Goal: Find specific page/section: Find specific page/section

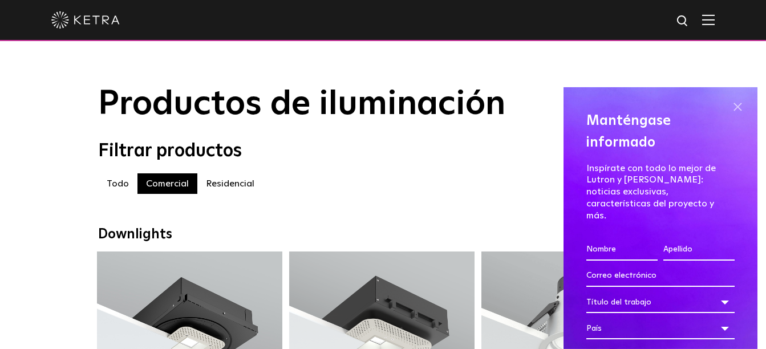
click at [733, 108] on span at bounding box center [737, 107] width 17 height 17
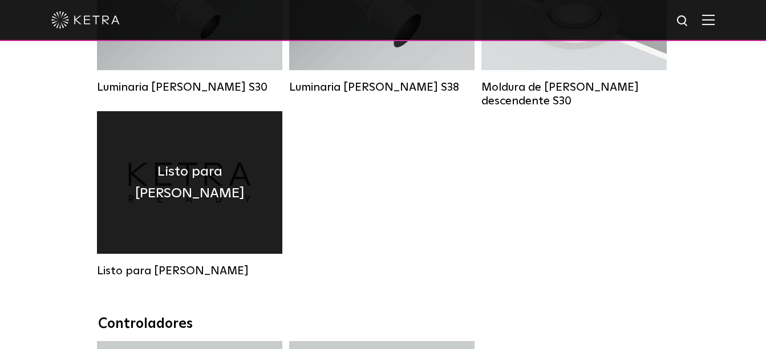
scroll to position [1197, 0]
click at [239, 225] on div "Listo para [PERSON_NAME]" at bounding box center [189, 182] width 185 height 143
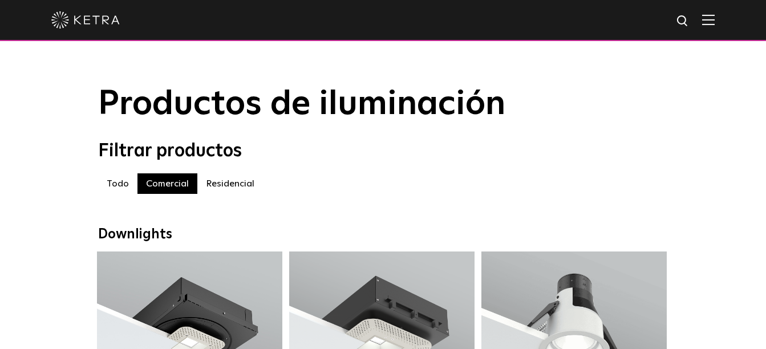
click at [714, 19] on img at bounding box center [708, 19] width 13 height 11
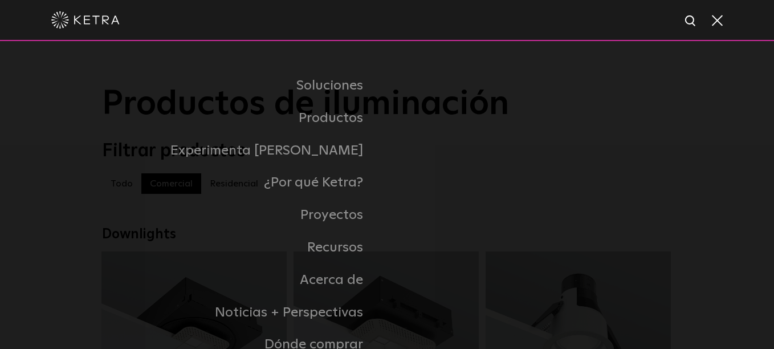
click at [714, 19] on span at bounding box center [716, 19] width 13 height 11
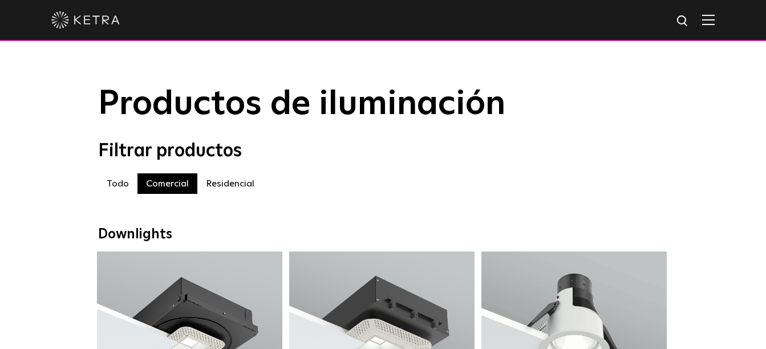
click at [123, 186] on label "Todo" at bounding box center [117, 183] width 39 height 21
click at [217, 189] on label "Residencial" at bounding box center [230, 183] width 66 height 21
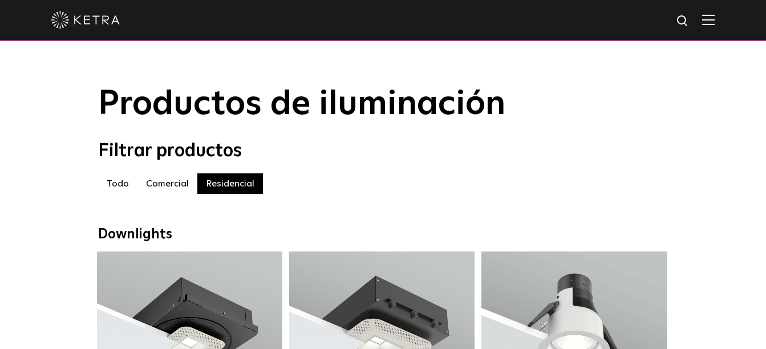
click at [174, 185] on label "Comercial" at bounding box center [167, 183] width 60 height 21
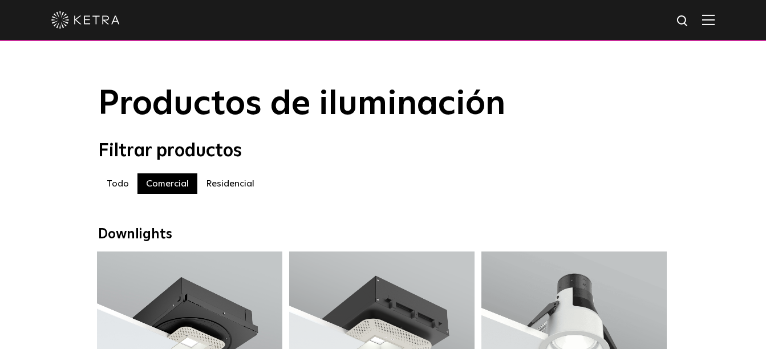
click at [206, 186] on label "Residencial" at bounding box center [230, 183] width 66 height 21
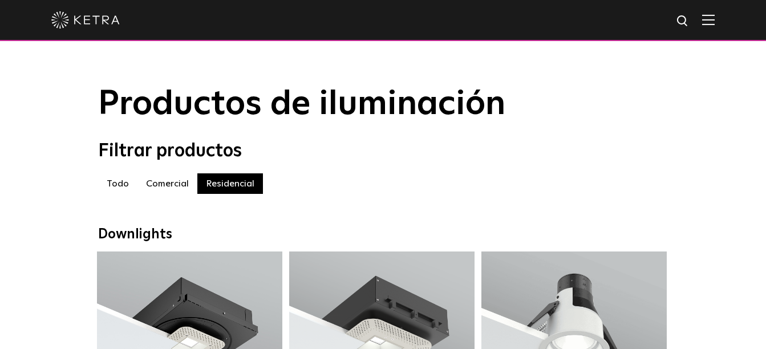
click at [168, 190] on label "Comercial" at bounding box center [167, 183] width 60 height 21
